Goal: Task Accomplishment & Management: Manage account settings

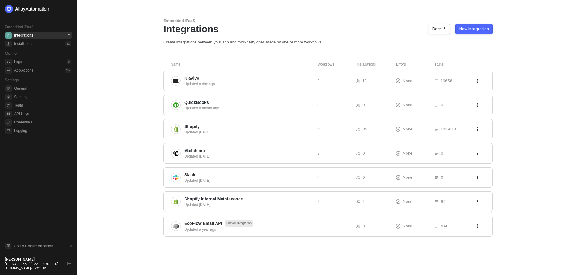
click at [143, 246] on main "Embedded iPaaS Integrations Docs ↗ New Integration Create integrations between …" at bounding box center [289, 137] width 579 height 275
click at [68, 264] on icon "logout" at bounding box center [69, 264] width 4 height 4
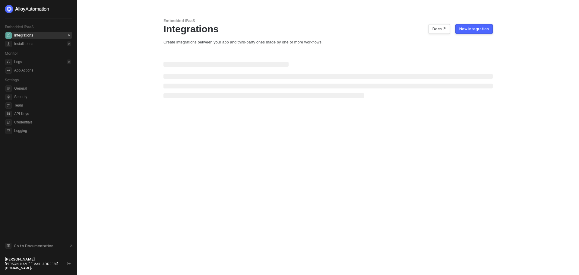
click at [38, 117] on ul "General Security Team API Keys Credentials Logging" at bounding box center [38, 110] width 67 height 52
click at [39, 122] on span "Credentials" at bounding box center [42, 122] width 57 height 7
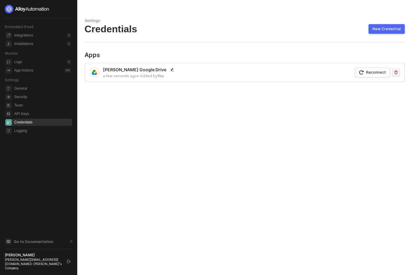
drag, startPoint x: 70, startPoint y: 206, endPoint x: 96, endPoint y: 196, distance: 28.4
click at [70, 206] on div "Embedded iPaaS Integrations 0 Installations 0 Monitor Logs 0 App Actions 0 % Se…" at bounding box center [38, 137] width 67 height 265
